Goal: Check status: Check status

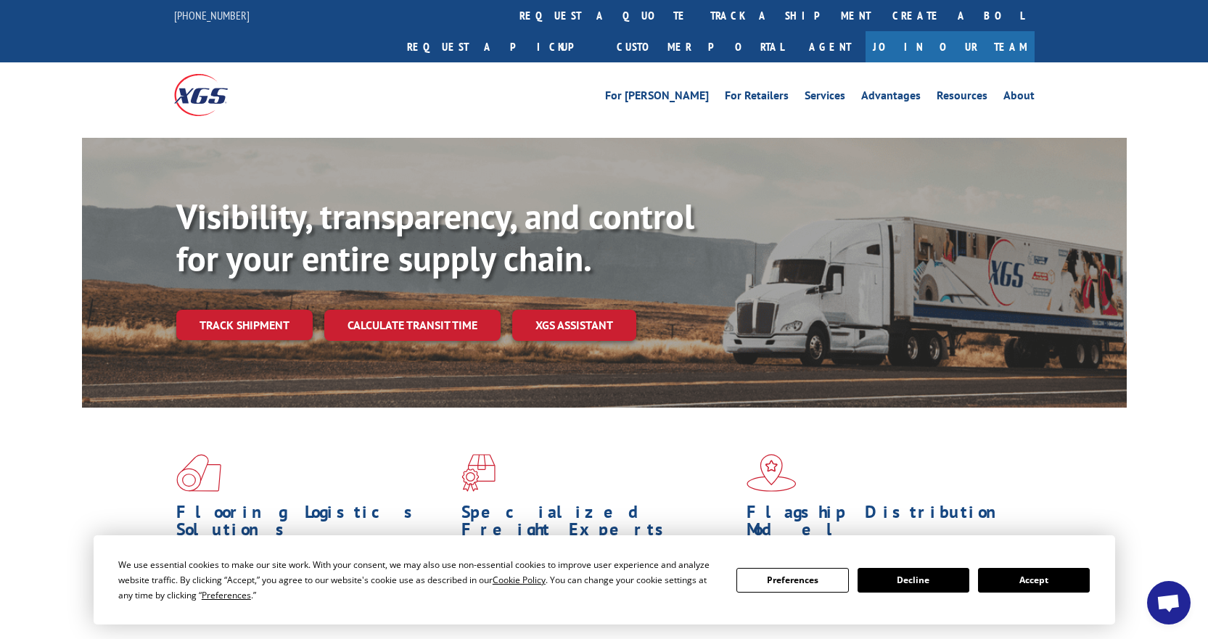
click at [222, 310] on link "Track shipment" at bounding box center [244, 325] width 136 height 30
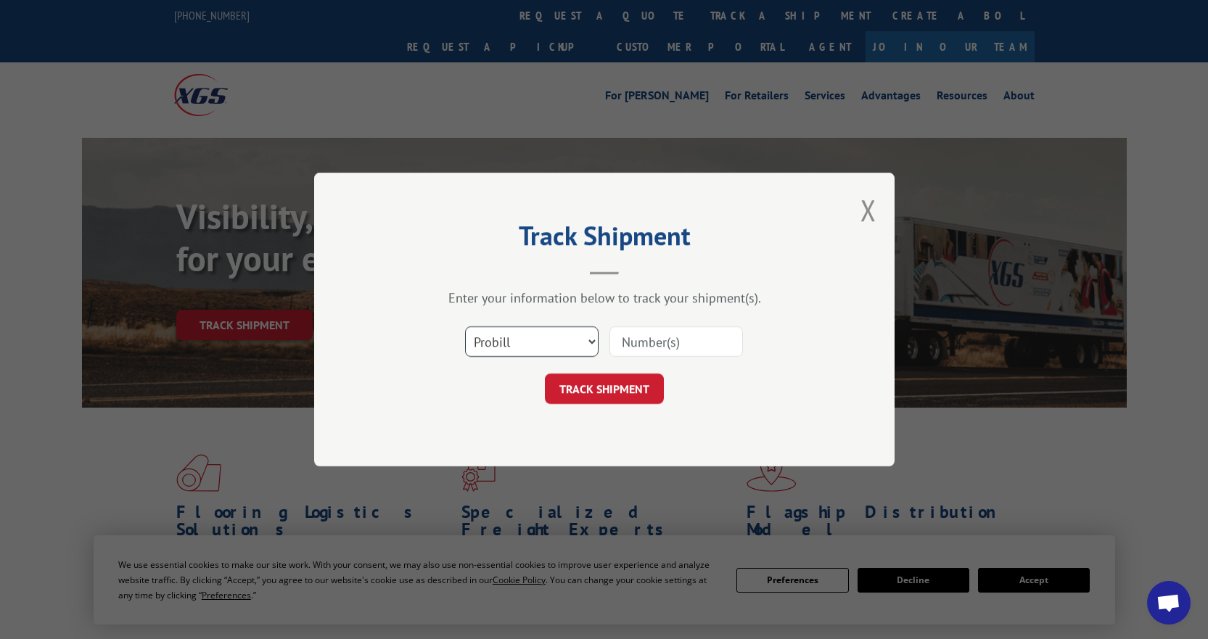
click at [587, 340] on select "Select category... Probill BOL PO" at bounding box center [531, 341] width 133 height 30
select select "bol"
click at [465, 326] on select "Select category... Probill BOL PO" at bounding box center [531, 341] width 133 height 30
click at [652, 342] on input at bounding box center [675, 341] width 133 height 30
paste input "741159"
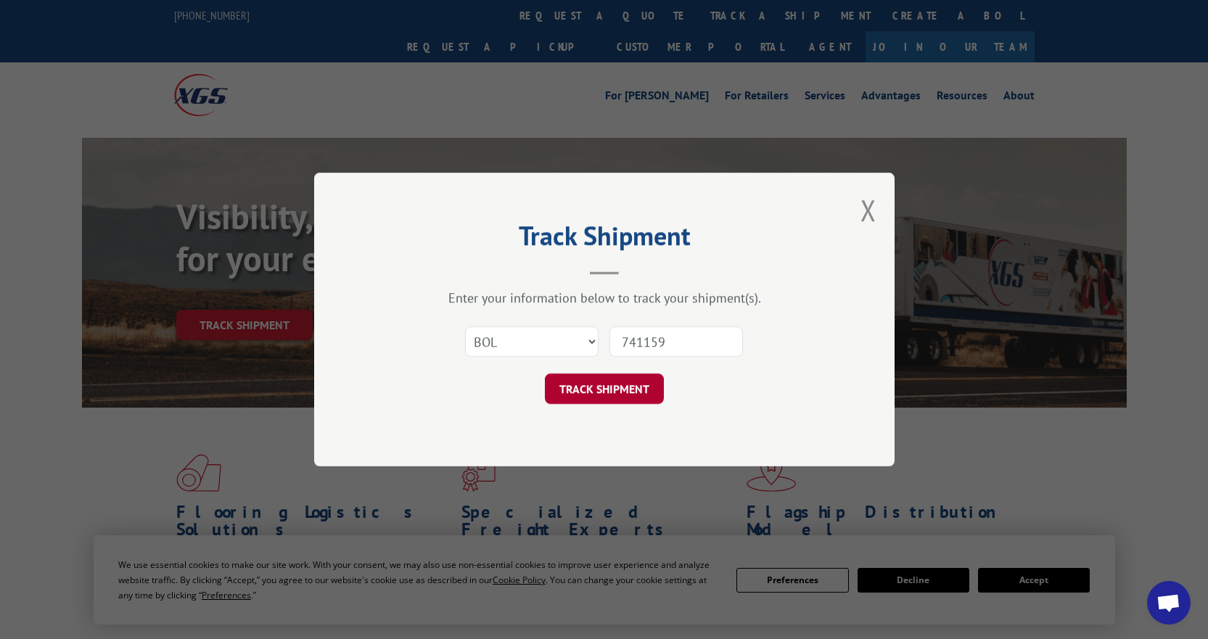
type input "741159"
click at [604, 381] on button "TRACK SHIPMENT" at bounding box center [604, 389] width 119 height 30
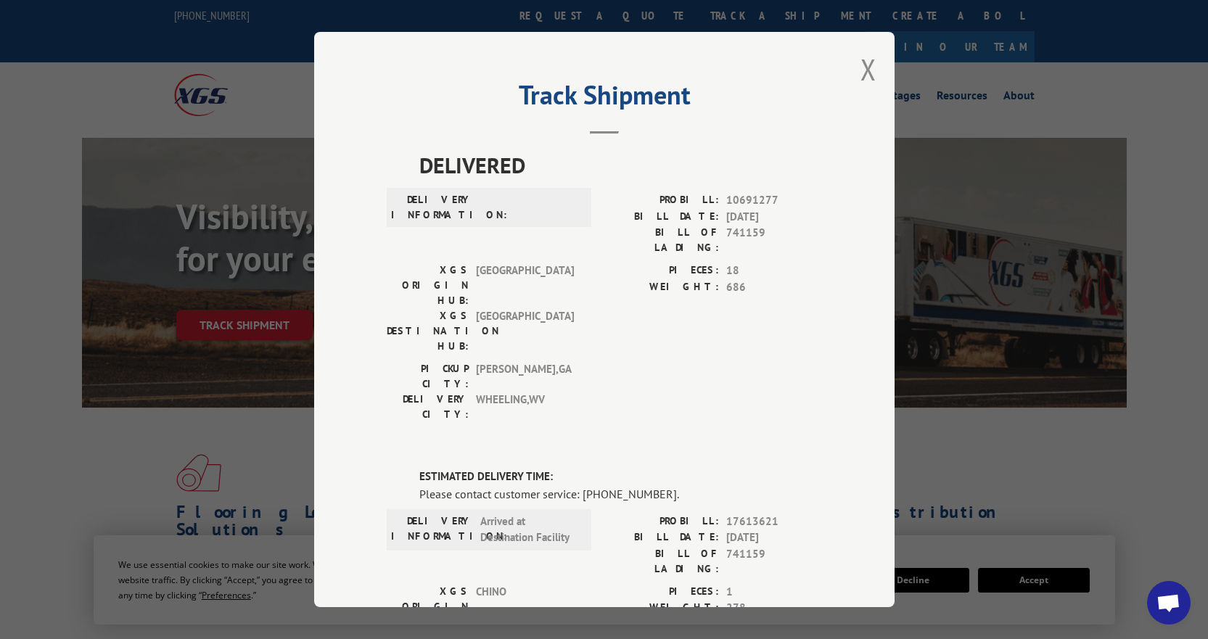
drag, startPoint x: 858, startPoint y: 67, endPoint x: 796, endPoint y: 111, distance: 75.5
click at [854, 70] on div "Track Shipment DELIVERED DELIVERY INFORMATION: PROBILL: 10691277 BILL DATE: [DA…" at bounding box center [604, 319] width 580 height 575
click at [866, 61] on button "Close modal" at bounding box center [868, 69] width 16 height 38
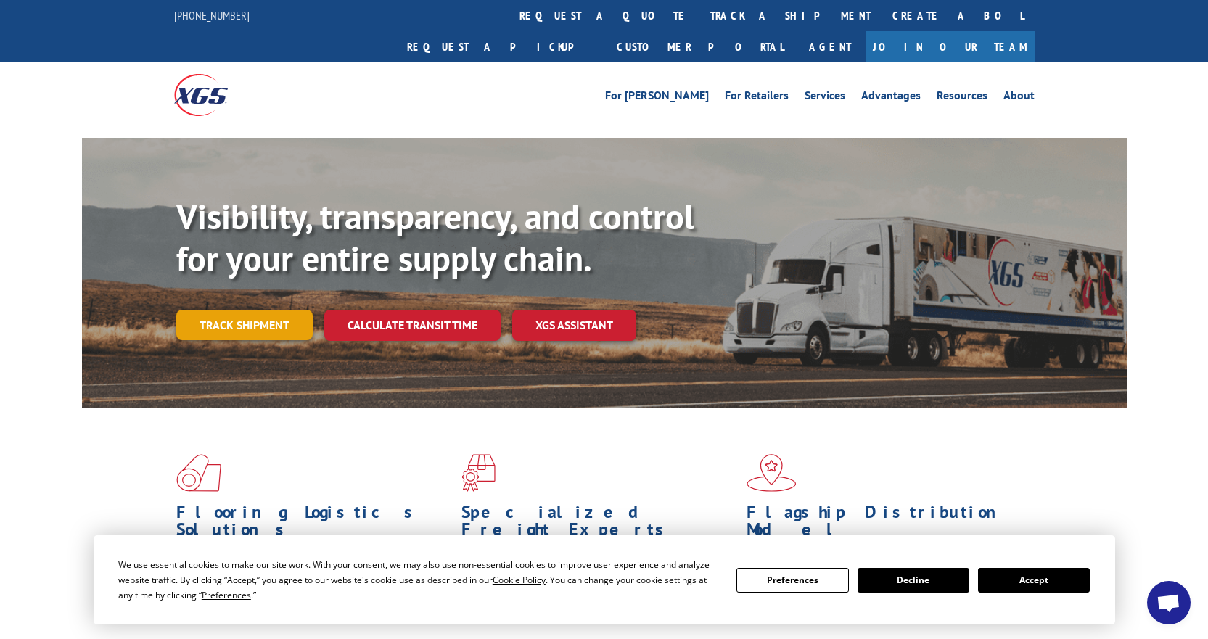
click at [243, 310] on link "Track shipment" at bounding box center [244, 325] width 136 height 30
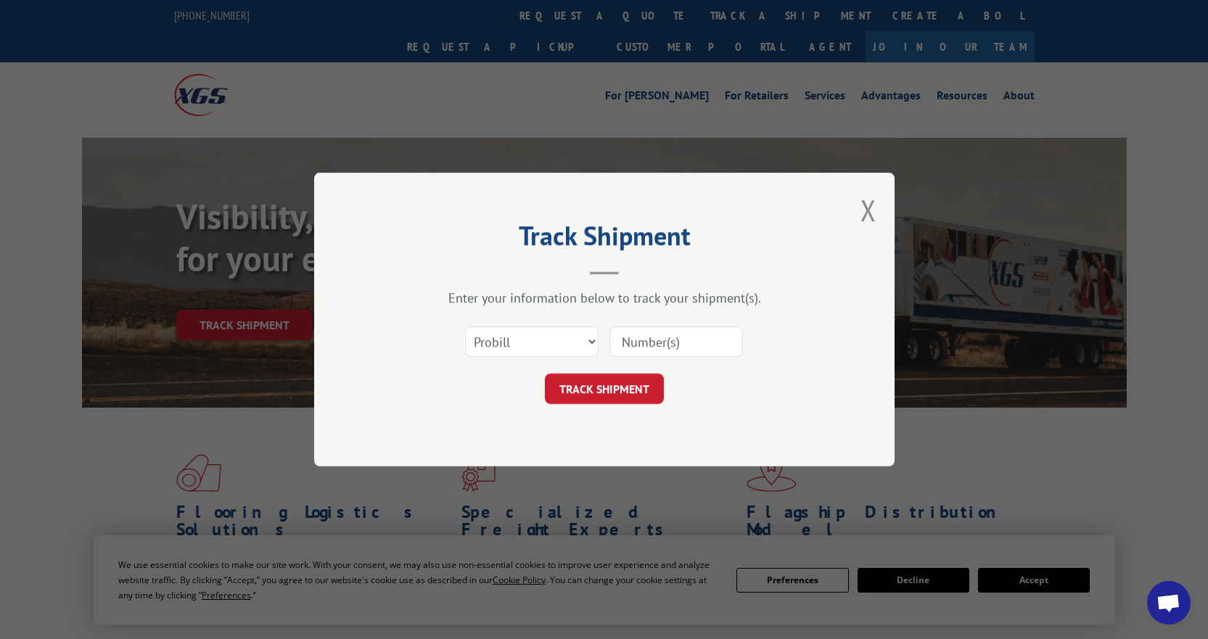
click at [633, 353] on input at bounding box center [675, 341] width 133 height 30
paste input "742447"
type input "742447"
click at [592, 393] on button "TRACK SHIPMENT" at bounding box center [604, 389] width 119 height 30
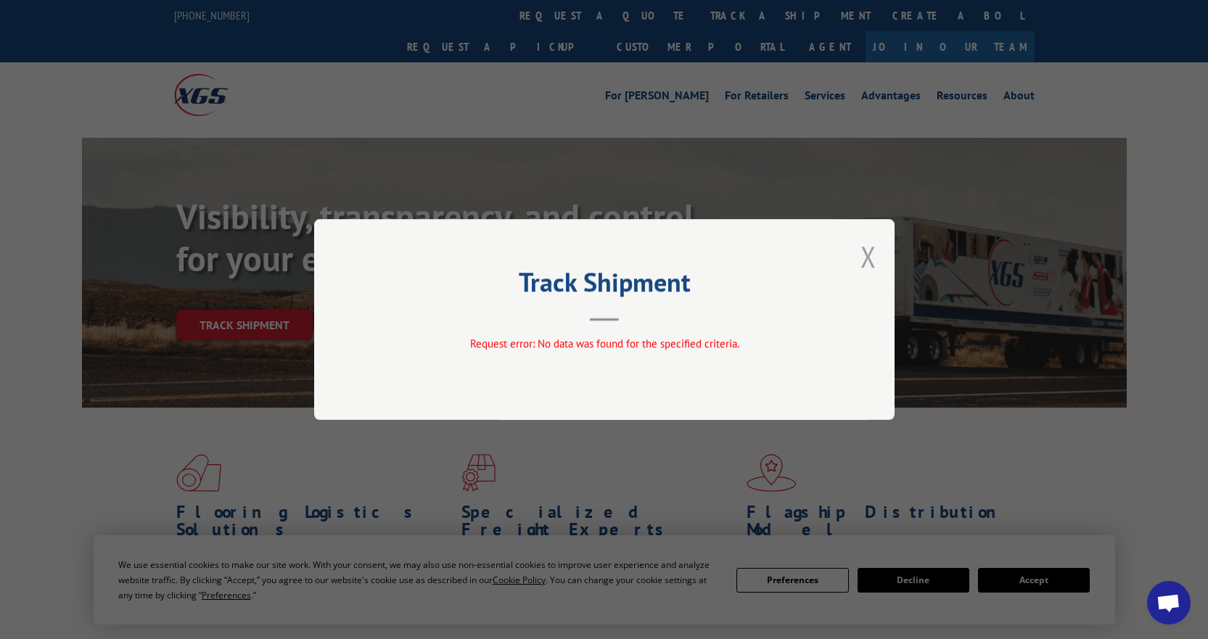
click at [869, 252] on button "Close modal" at bounding box center [868, 256] width 16 height 38
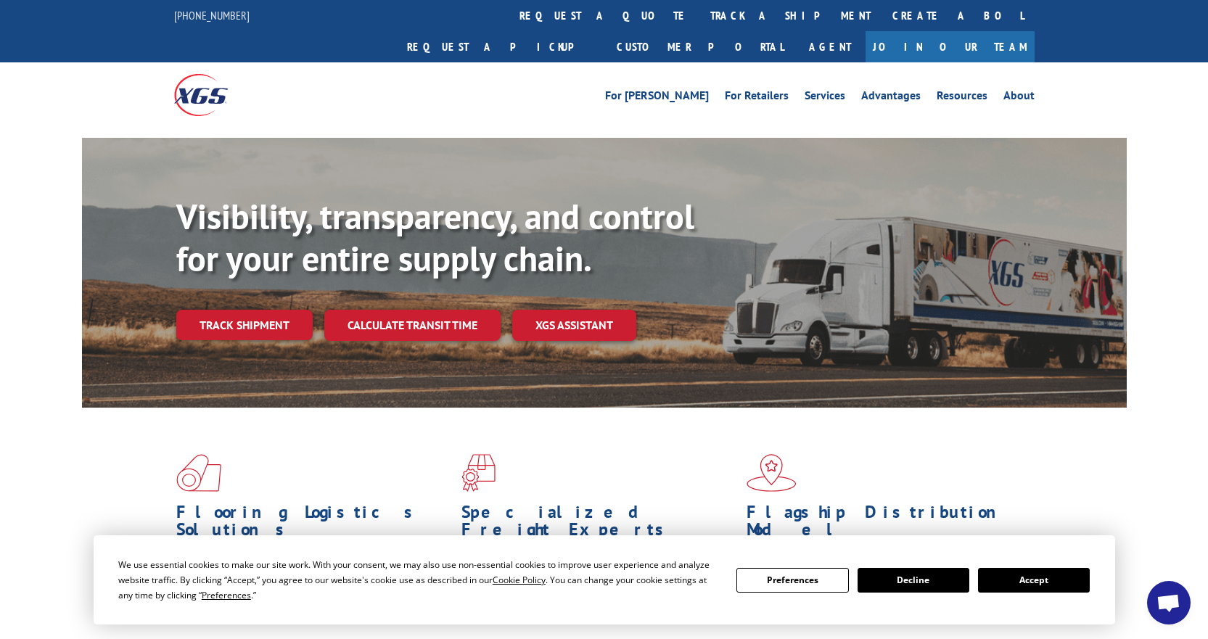
click at [469, 247] on b "Visibility, transparency, and control for your entire supply chain." at bounding box center [435, 237] width 518 height 87
click at [245, 310] on link "Track shipment" at bounding box center [244, 325] width 136 height 30
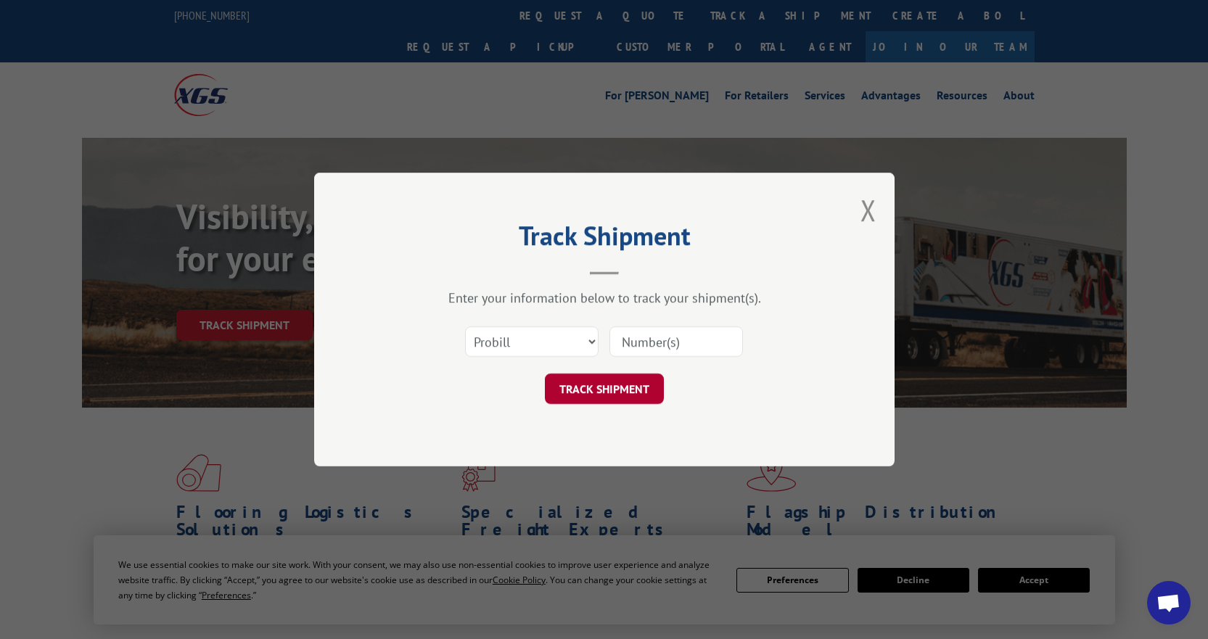
click at [593, 384] on button "TRACK SHIPMENT" at bounding box center [604, 389] width 119 height 30
click at [869, 202] on button "Close modal" at bounding box center [868, 210] width 16 height 38
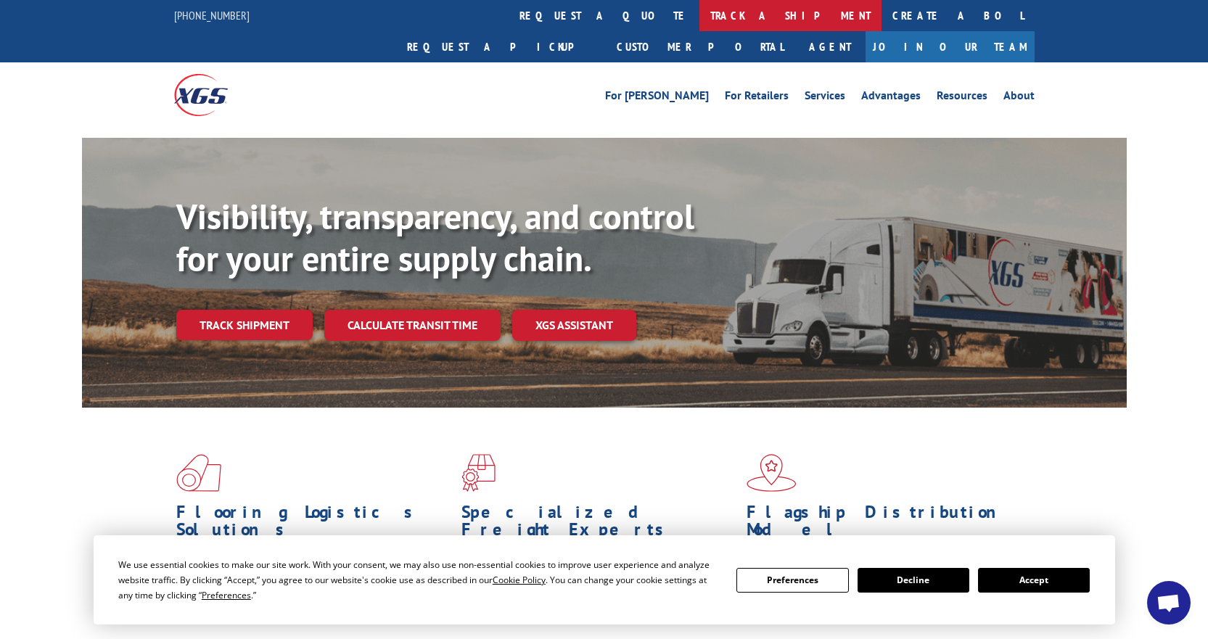
click at [699, 15] on link "track a shipment" at bounding box center [790, 15] width 182 height 31
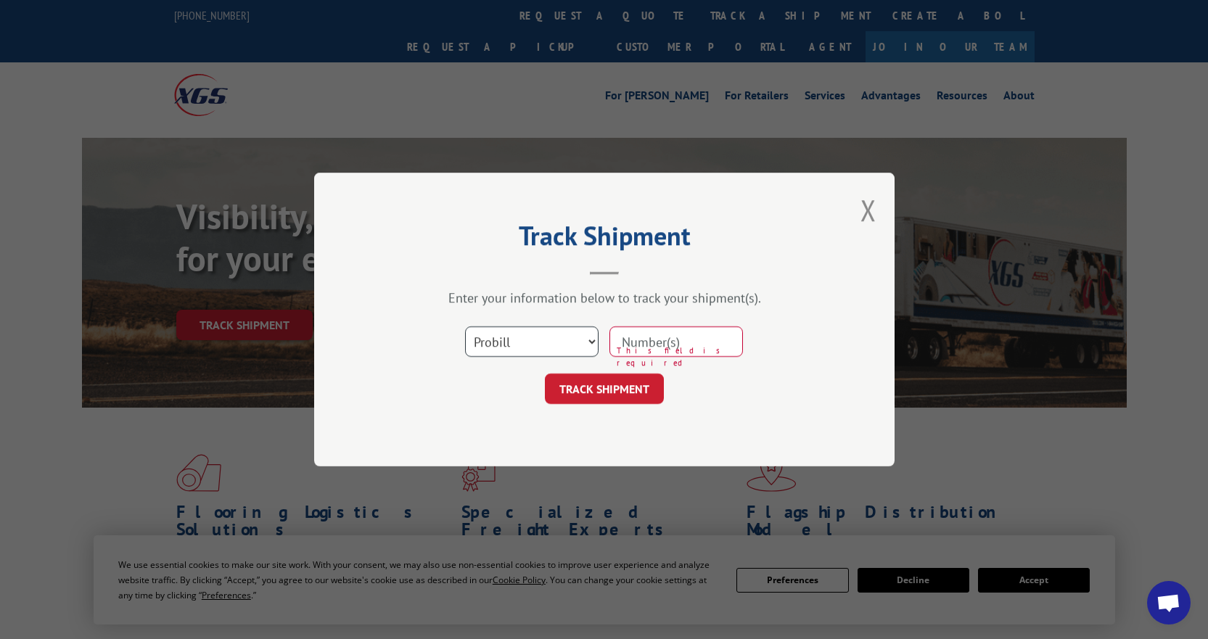
click at [592, 342] on select "Select category... Probill BOL PO" at bounding box center [531, 341] width 133 height 30
select select "bol"
click at [465, 326] on select "Select category... Probill BOL PO" at bounding box center [531, 341] width 133 height 30
click at [624, 348] on input at bounding box center [675, 341] width 133 height 30
paste input "742447"
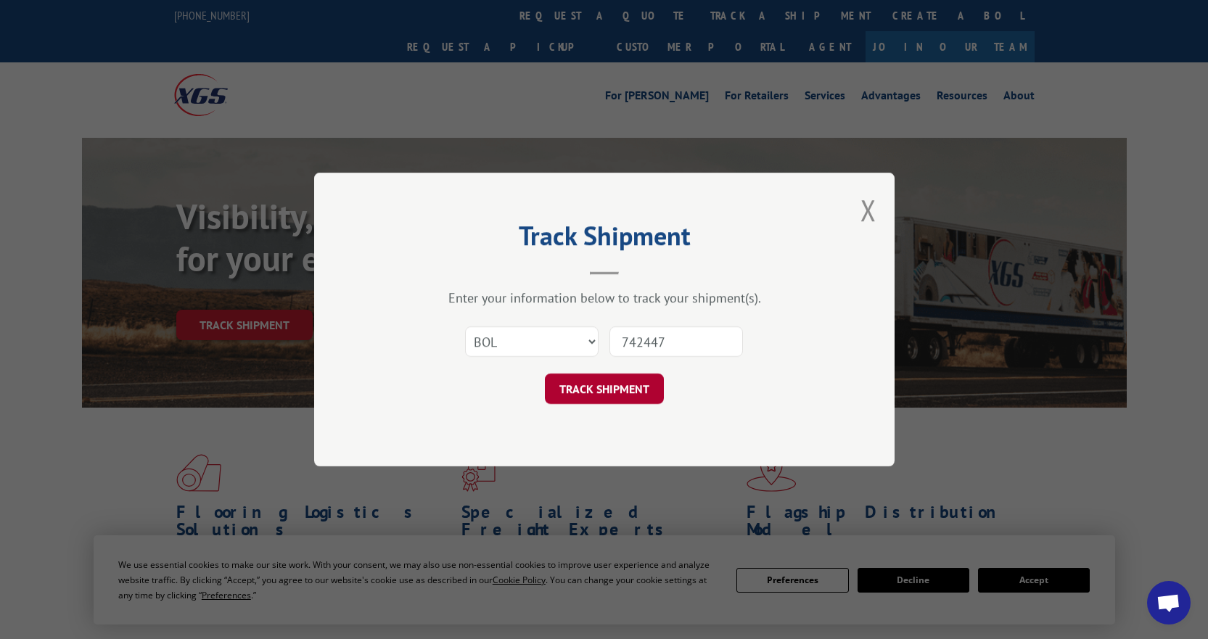
type input "742447"
click at [625, 382] on button "TRACK SHIPMENT" at bounding box center [604, 389] width 119 height 30
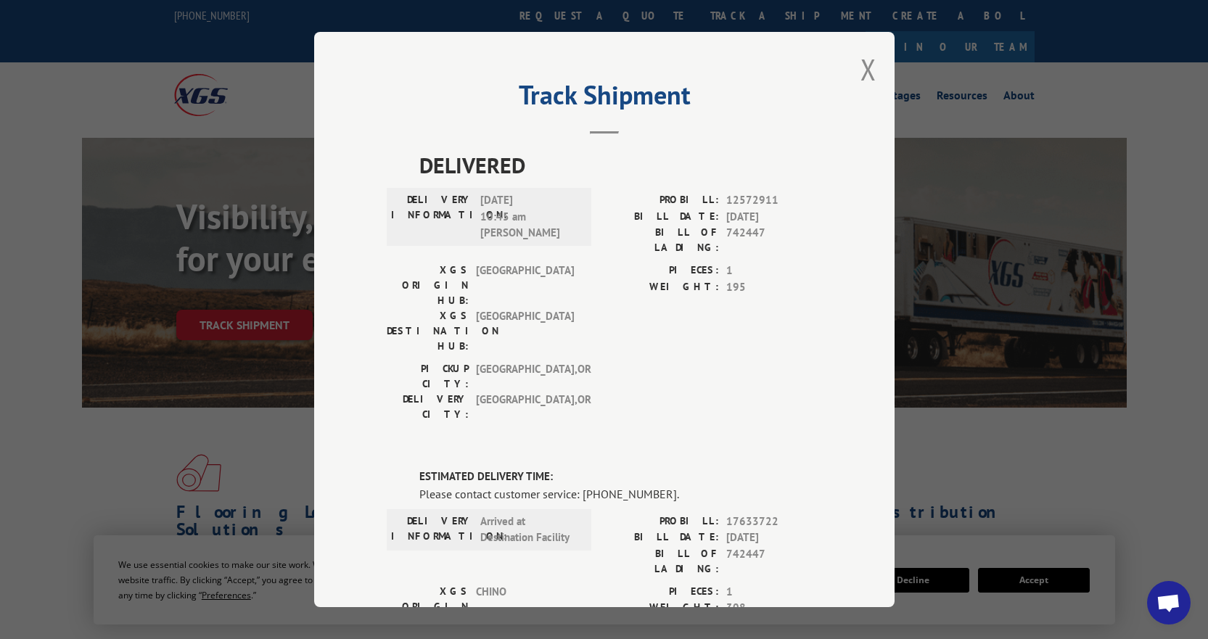
drag, startPoint x: 865, startPoint y: 72, endPoint x: 850, endPoint y: 74, distance: 15.4
click at [860, 72] on button "Close modal" at bounding box center [868, 69] width 16 height 38
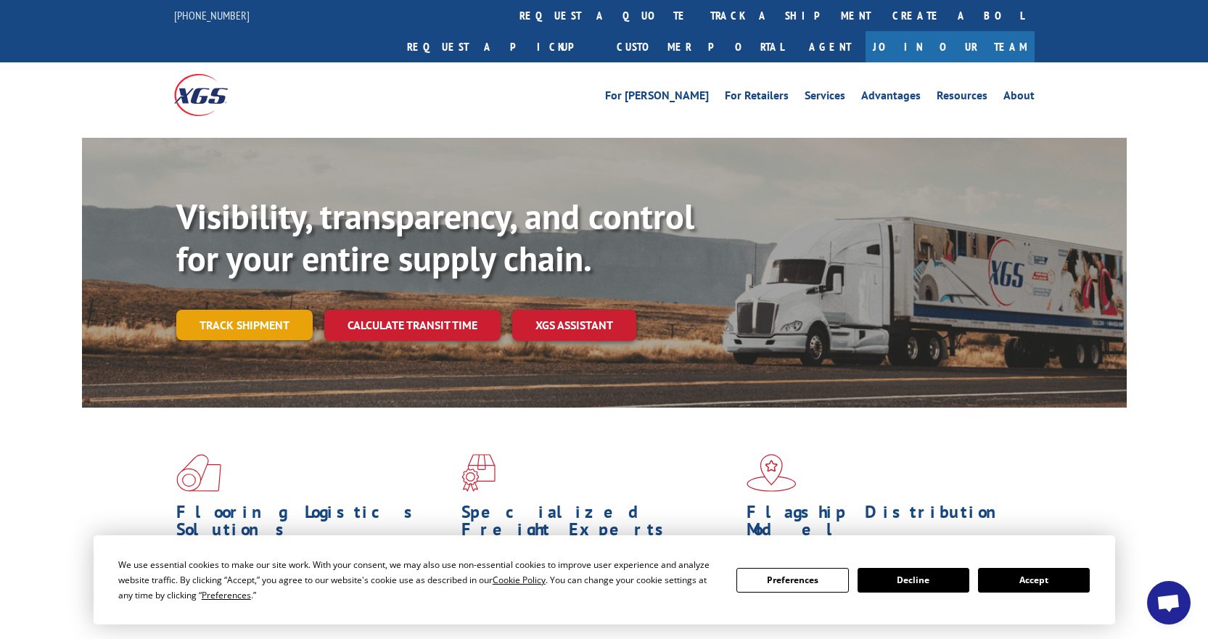
click at [233, 310] on link "Track shipment" at bounding box center [244, 325] width 136 height 30
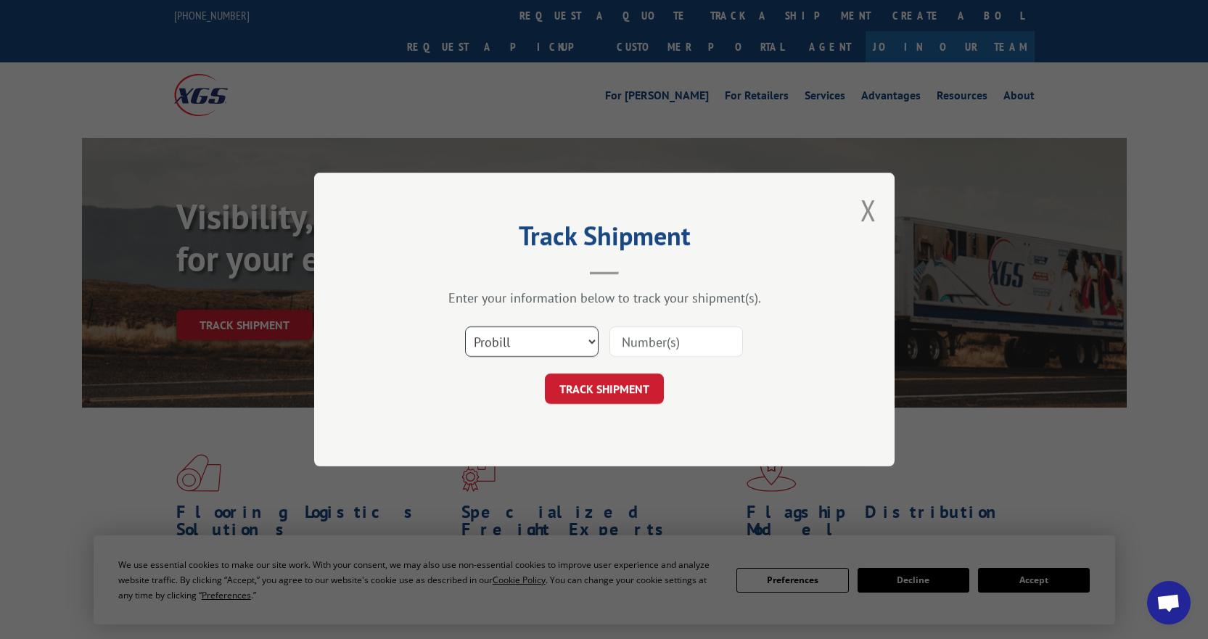
click at [551, 340] on select "Select category... Probill BOL PO" at bounding box center [531, 341] width 133 height 30
select select "bol"
click at [465, 326] on select "Select category... Probill BOL PO" at bounding box center [531, 341] width 133 height 30
click at [644, 334] on input at bounding box center [675, 341] width 133 height 30
paste input "741159"
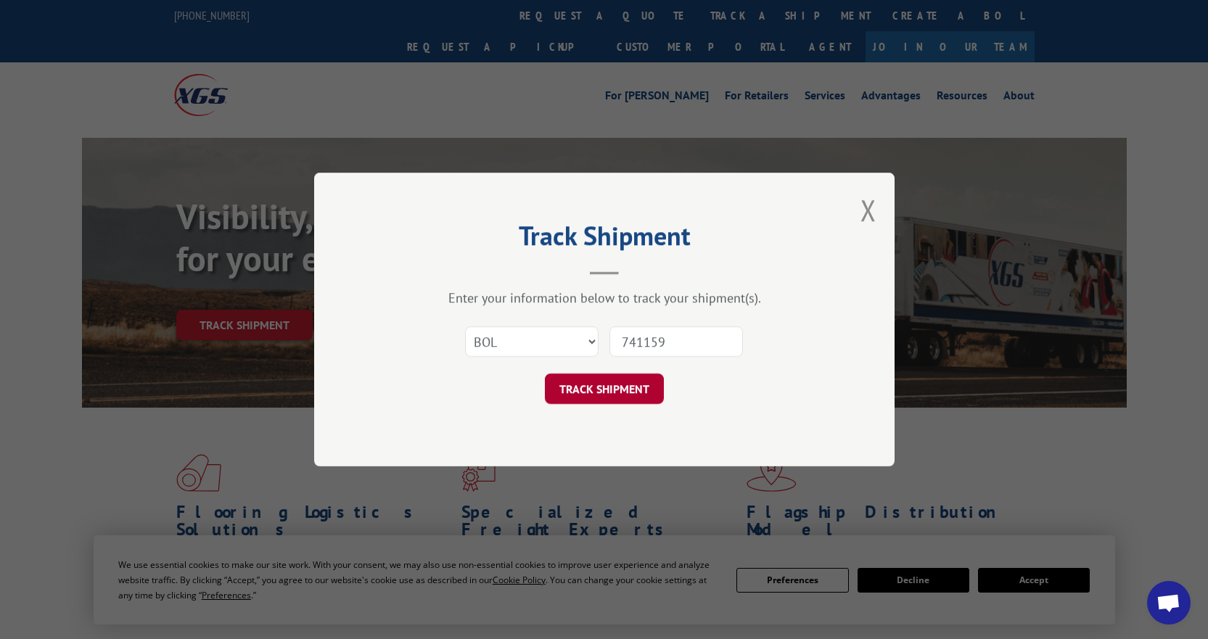
type input "741159"
click at [588, 391] on button "TRACK SHIPMENT" at bounding box center [604, 389] width 119 height 30
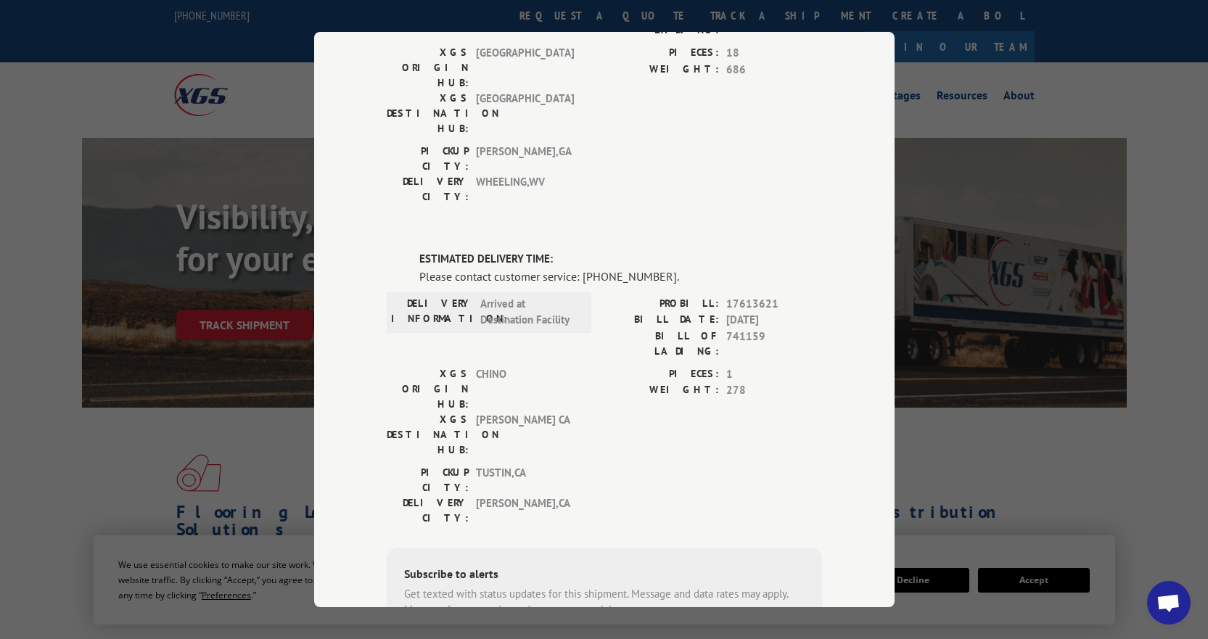
scroll to position [282, 0]
